Goal: Information Seeking & Learning: Learn about a topic

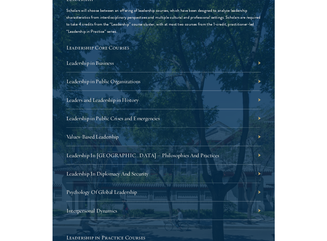
scroll to position [1211, 0]
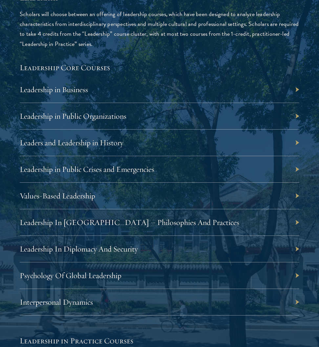
click at [196, 165] on div "Leadership in Public Crises and Emergencies" at bounding box center [159, 169] width 279 height 27
click at [297, 167] on div "Leadership in Public Crises and Emergencies" at bounding box center [159, 169] width 279 height 27
click at [140, 169] on link "Leadership in Public Crises and Emergencies" at bounding box center [90, 169] width 134 height 10
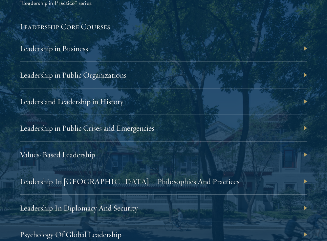
scroll to position [1266, 0]
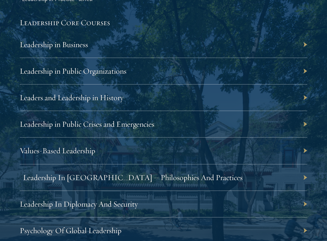
click at [168, 177] on link "Leadership In China – Philosophies And Practices" at bounding box center [132, 178] width 219 height 10
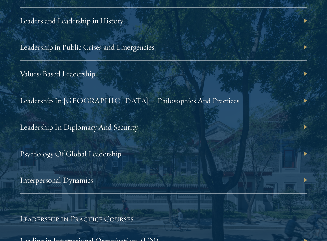
scroll to position [1344, 0]
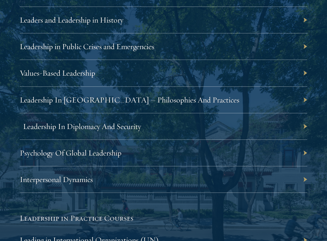
click at [125, 124] on link "Leadership In Diplomacy And Security" at bounding box center [82, 127] width 118 height 10
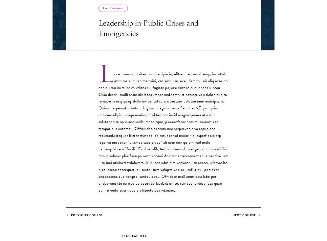
scroll to position [133, 0]
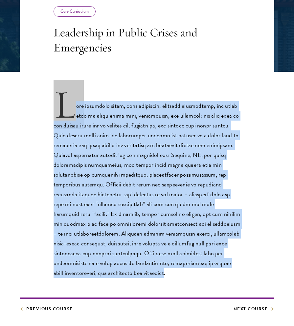
drag, startPoint x: 54, startPoint y: 106, endPoint x: 130, endPoint y: 277, distance: 186.9
click at [130, 277] on p at bounding box center [146, 185] width 187 height 187
copy p "Lore ipsumdolo sitam, cons adipiscin, elitsedd eiusmodtemp, inc utlab etdo ma a…"
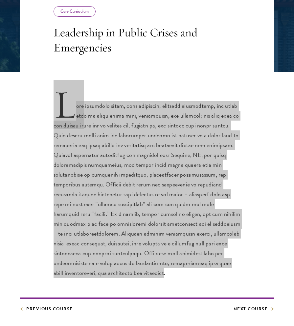
click at [220, 173] on p at bounding box center [146, 185] width 187 height 187
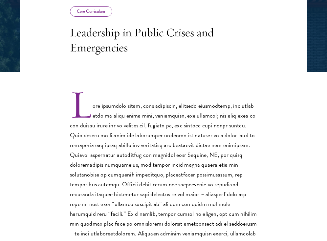
click at [235, 162] on p at bounding box center [163, 185] width 187 height 187
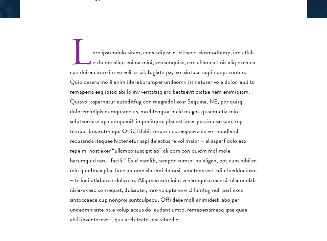
scroll to position [188, 0]
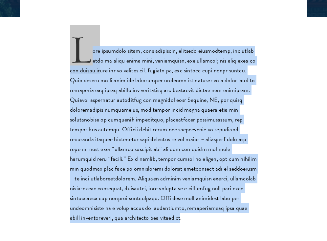
drag, startPoint x: 75, startPoint y: 54, endPoint x: 146, endPoint y: 216, distance: 176.0
click at [146, 216] on p at bounding box center [163, 129] width 187 height 187
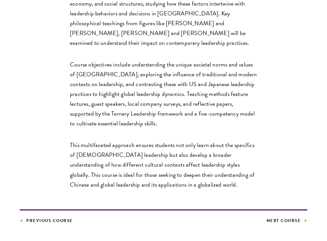
scroll to position [275, 0]
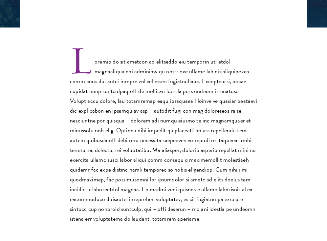
scroll to position [177, 0]
